Goal: Information Seeking & Learning: Learn about a topic

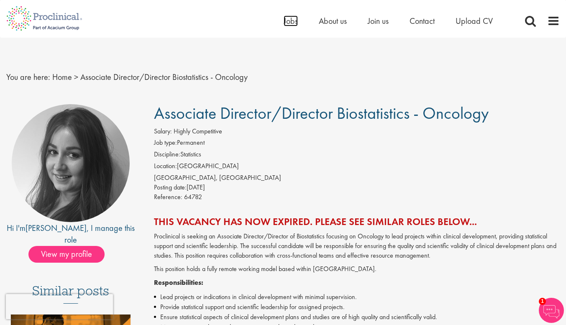
click at [284, 22] on span "Jobs" at bounding box center [291, 20] width 14 height 11
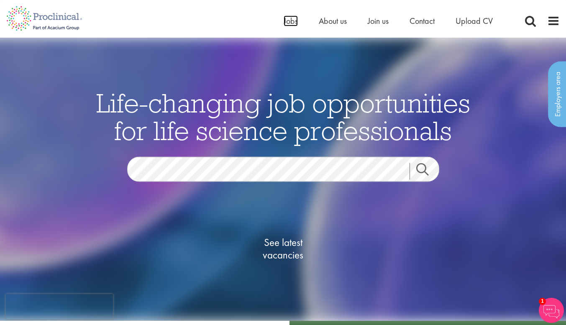
click at [288, 23] on span "Jobs" at bounding box center [291, 20] width 14 height 11
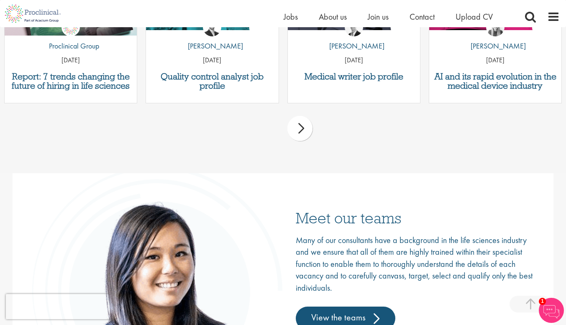
scroll to position [1005, 0]
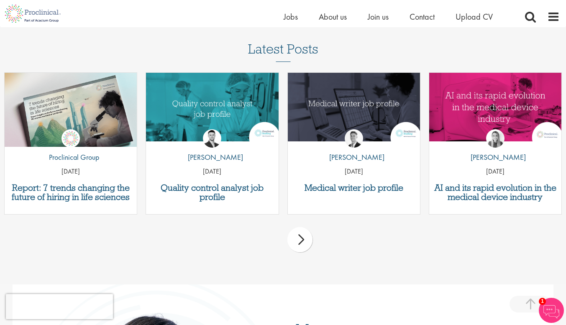
click at [302, 239] on div "next" at bounding box center [300, 239] width 25 height 25
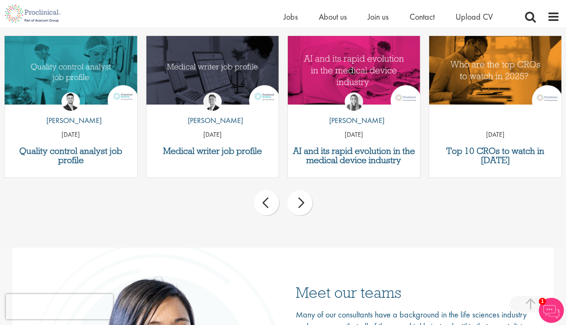
scroll to position [980, 0]
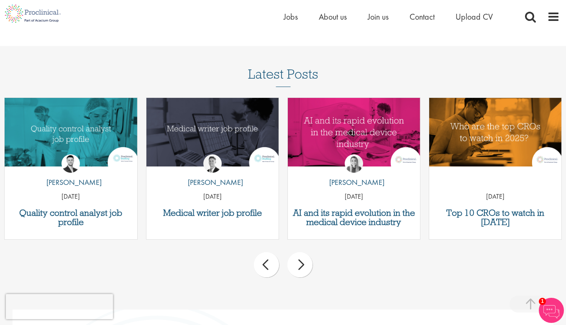
click at [304, 270] on div "next" at bounding box center [300, 264] width 25 height 25
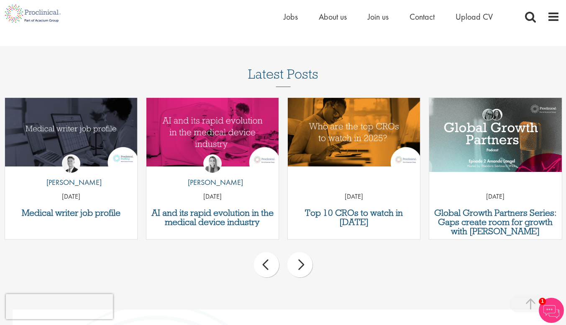
click at [304, 270] on div "next" at bounding box center [300, 264] width 25 height 25
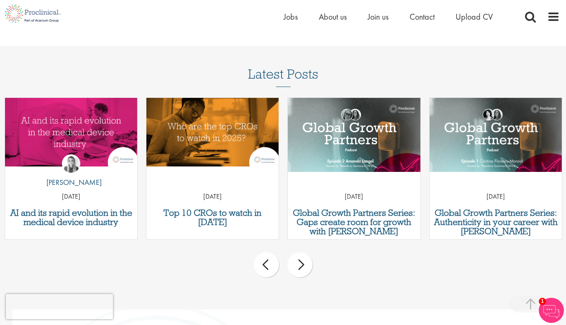
click at [304, 270] on div "next" at bounding box center [300, 264] width 25 height 25
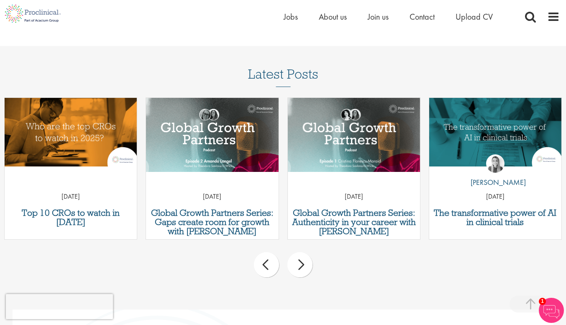
click at [304, 270] on div "next" at bounding box center [300, 264] width 25 height 25
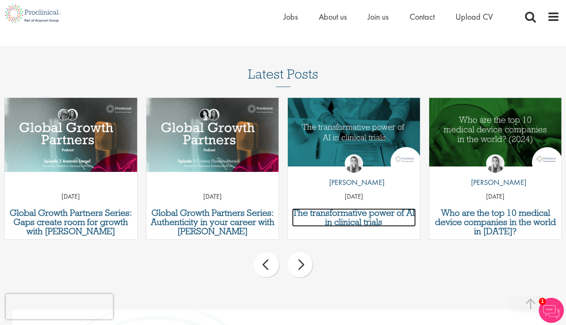
click at [360, 221] on h3 "The transformative power of AI in clinical trials" at bounding box center [354, 217] width 124 height 18
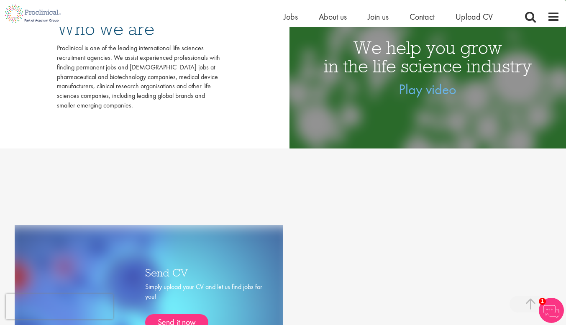
scroll to position [199, 0]
